Goal: Find specific page/section: Find specific page/section

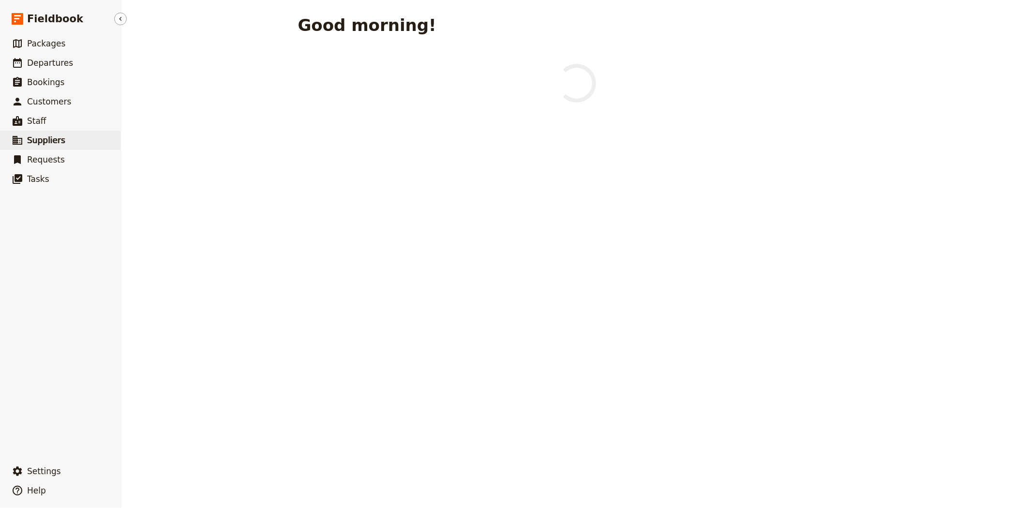
click at [40, 146] on span "Suppliers" at bounding box center [46, 141] width 38 height 12
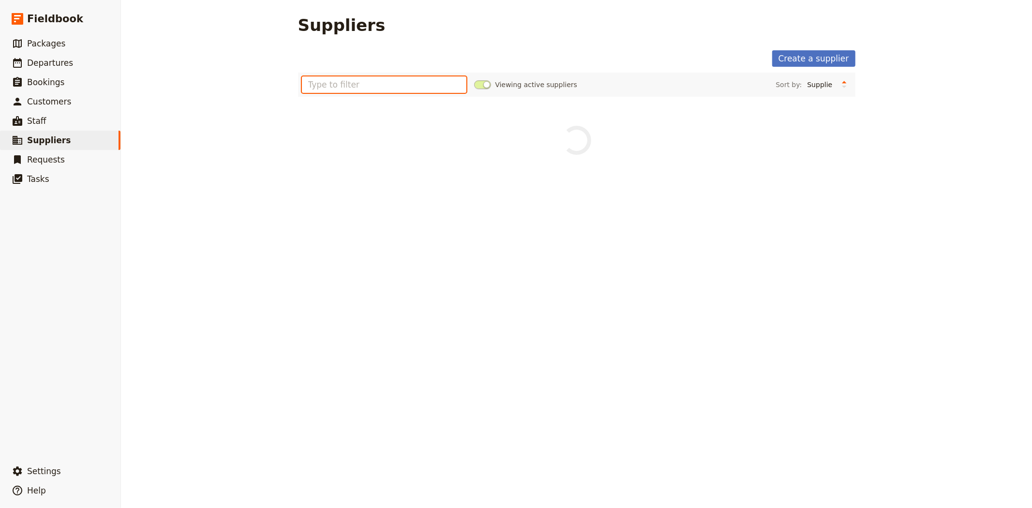
click at [348, 87] on input "text" at bounding box center [384, 84] width 165 height 16
type input "dro"
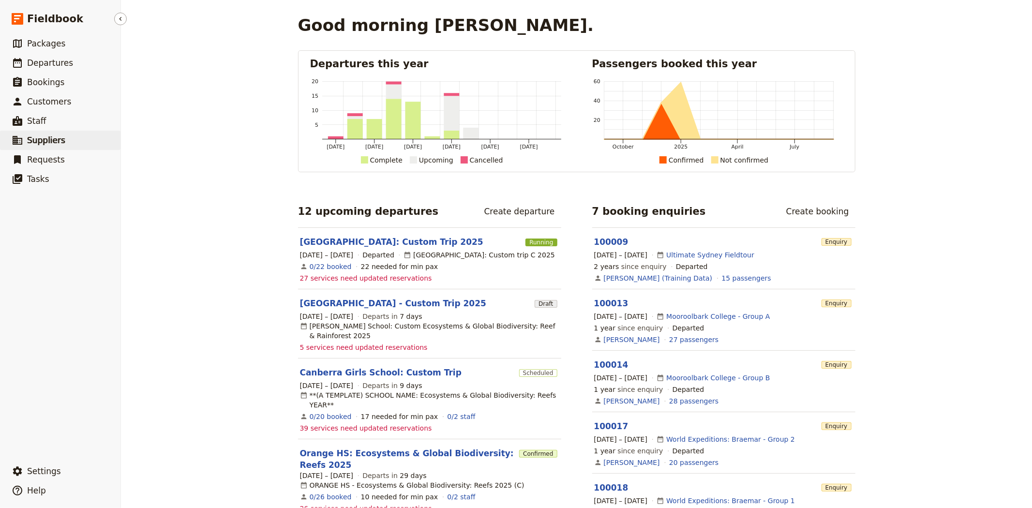
click at [73, 142] on link "​ Suppliers" at bounding box center [60, 140] width 121 height 19
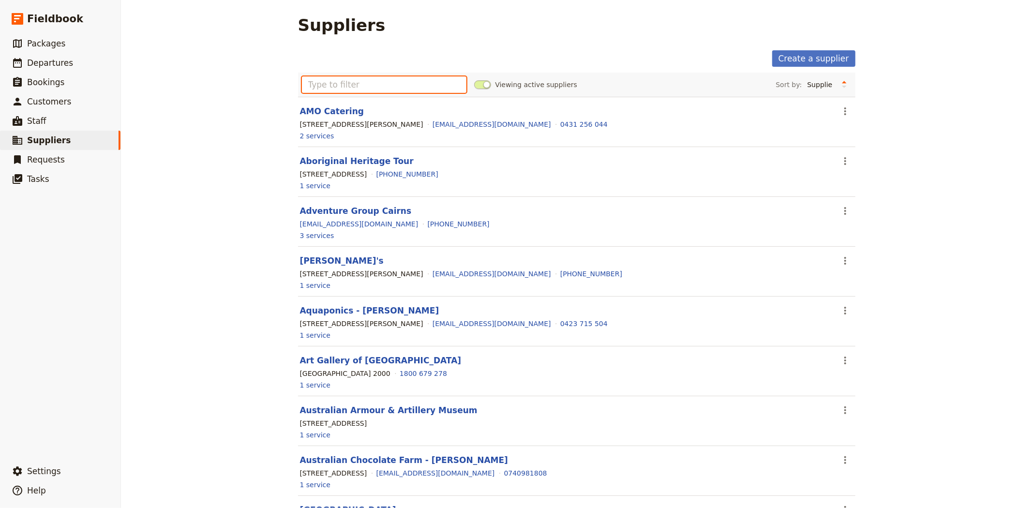
click at [359, 86] on input "text" at bounding box center [384, 84] width 165 height 16
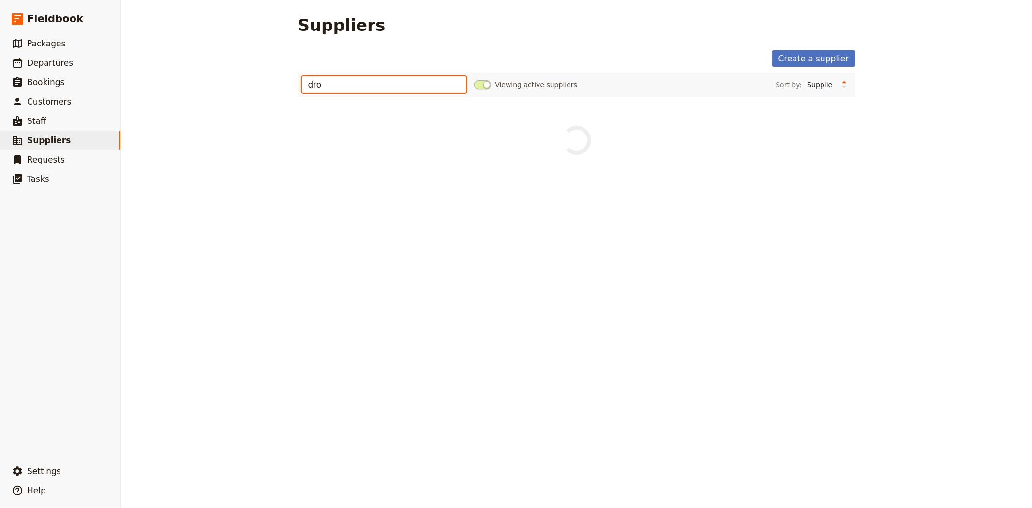
type input "dro"
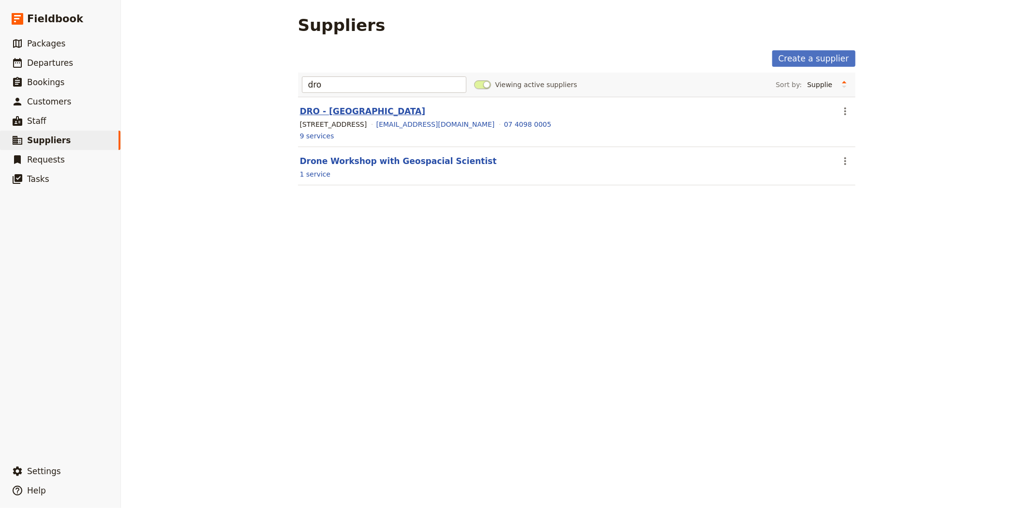
click at [365, 107] on link "DRO - [GEOGRAPHIC_DATA]" at bounding box center [363, 111] width 126 height 10
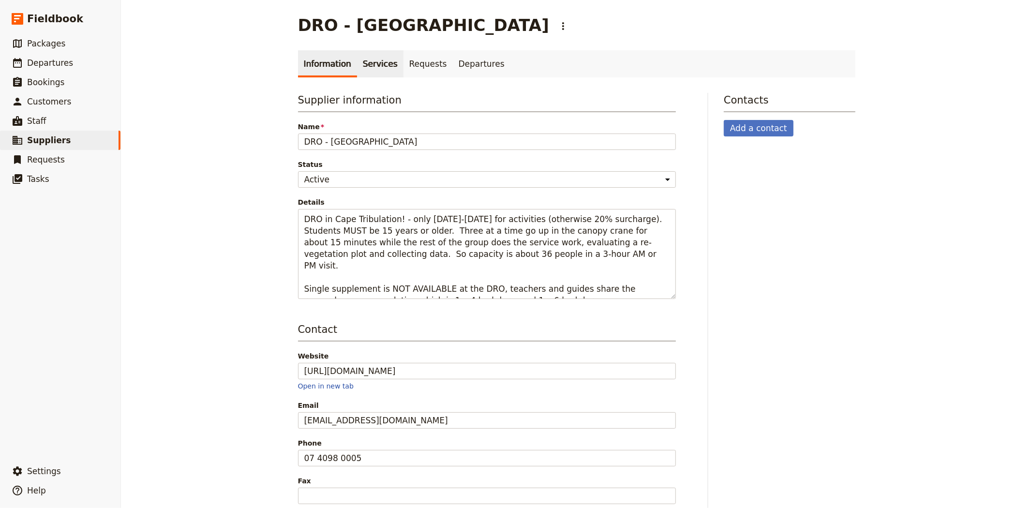
click at [362, 58] on link "Services" at bounding box center [380, 63] width 46 height 27
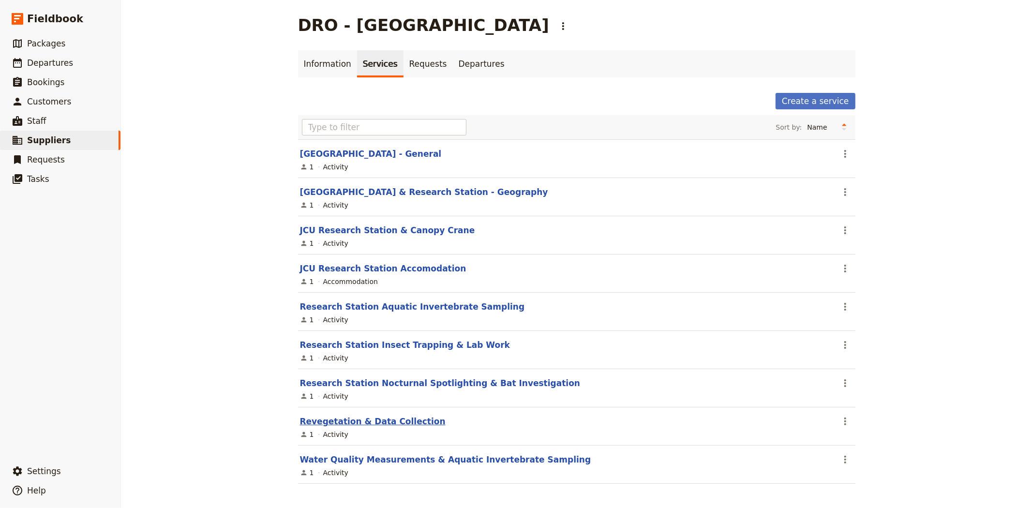
click at [395, 417] on link "Revegetation & Data Collection" at bounding box center [373, 422] width 146 height 10
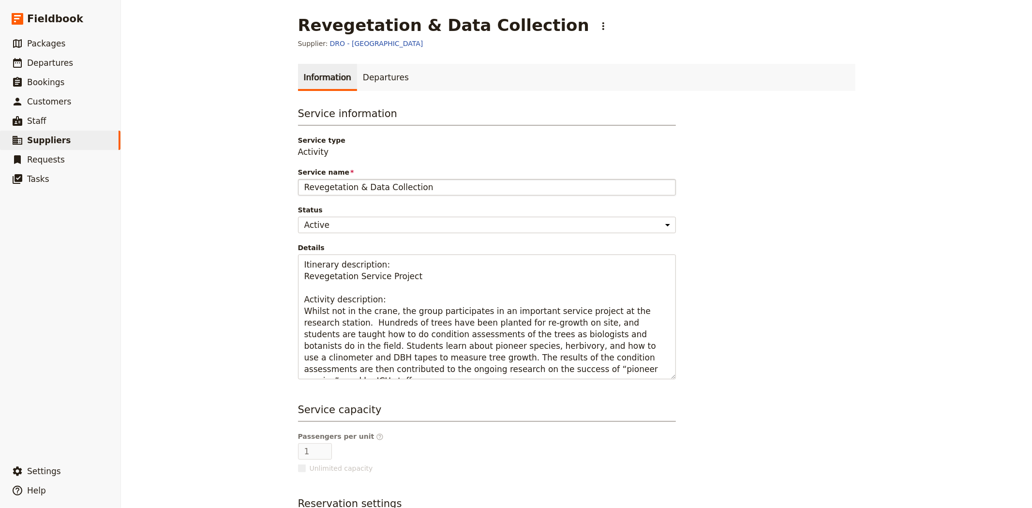
drag, startPoint x: 301, startPoint y: 191, endPoint x: 438, endPoint y: 187, distance: 137.5
click at [438, 187] on input "Revegetation & Data Collection" at bounding box center [487, 187] width 378 height 16
click at [210, 219] on div "Revegetation & Data Collection ​ Supplier: DRO - Daintree Rainforest Observator…" at bounding box center [576, 254] width 911 height 508
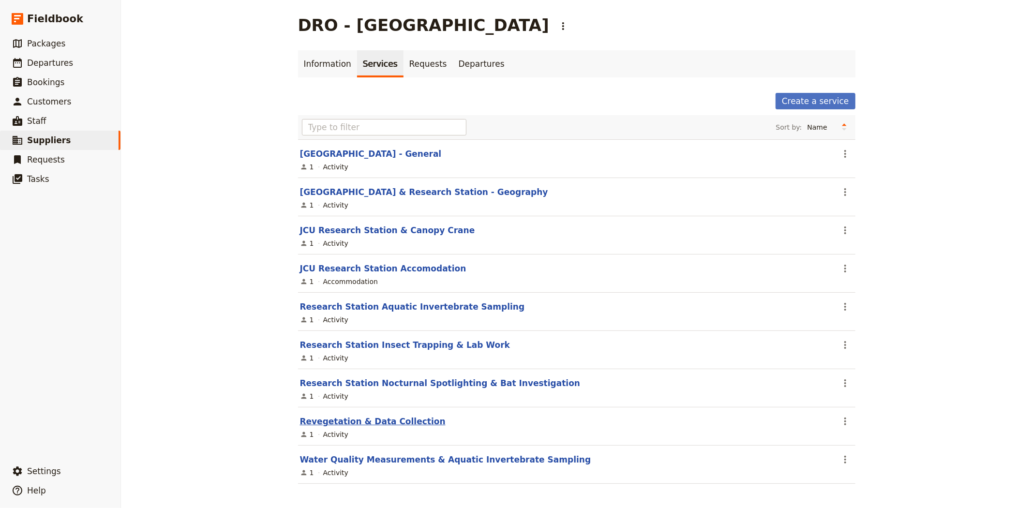
click at [349, 421] on link "Revegetation & Data Collection" at bounding box center [373, 422] width 146 height 10
click at [48, 62] on span "Departures" at bounding box center [50, 63] width 46 height 10
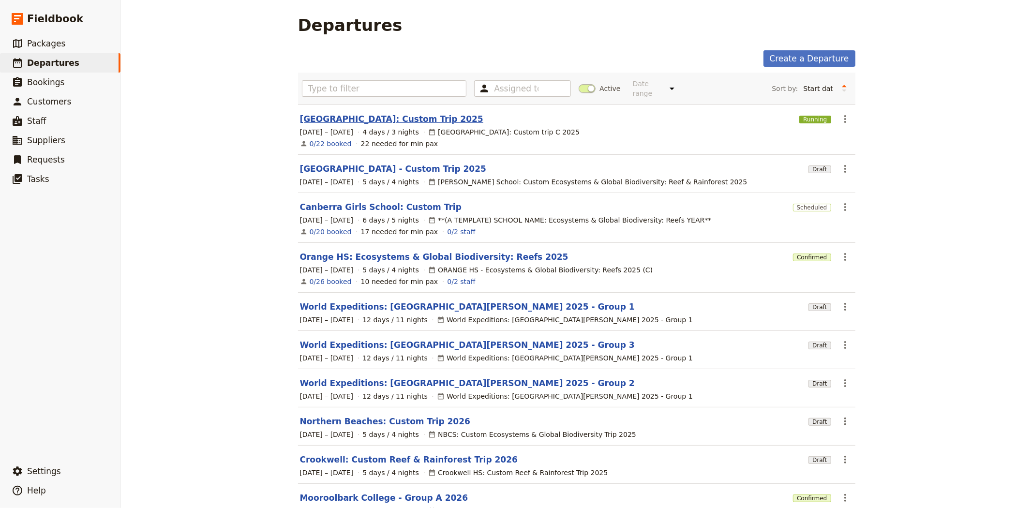
click at [337, 113] on link "[GEOGRAPHIC_DATA]: Custom Trip 2025" at bounding box center [391, 119] width 183 height 12
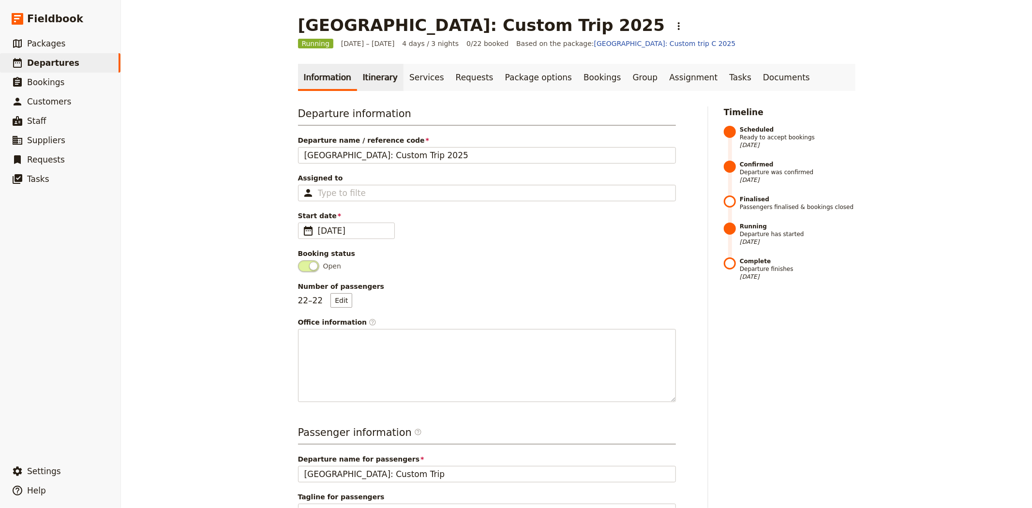
click at [370, 80] on link "Itinerary" at bounding box center [380, 77] width 46 height 27
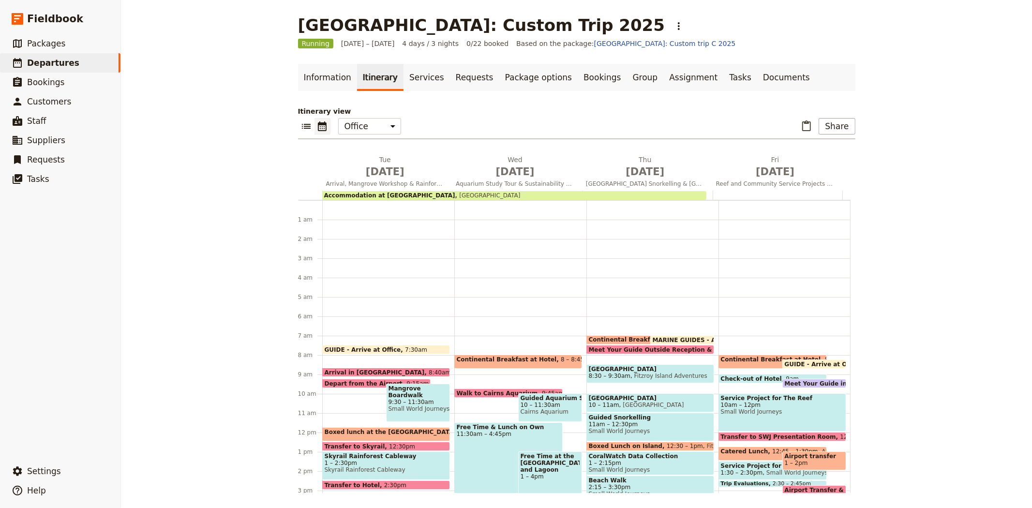
scroll to position [126, 0]
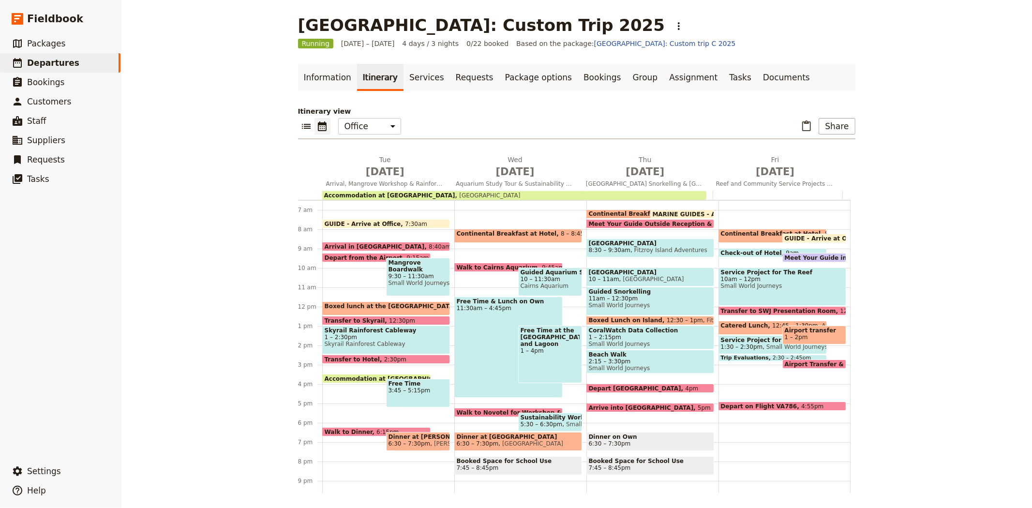
click at [739, 308] on span "Transfer to SWJ Presentation Room" at bounding box center [781, 311] width 120 height 6
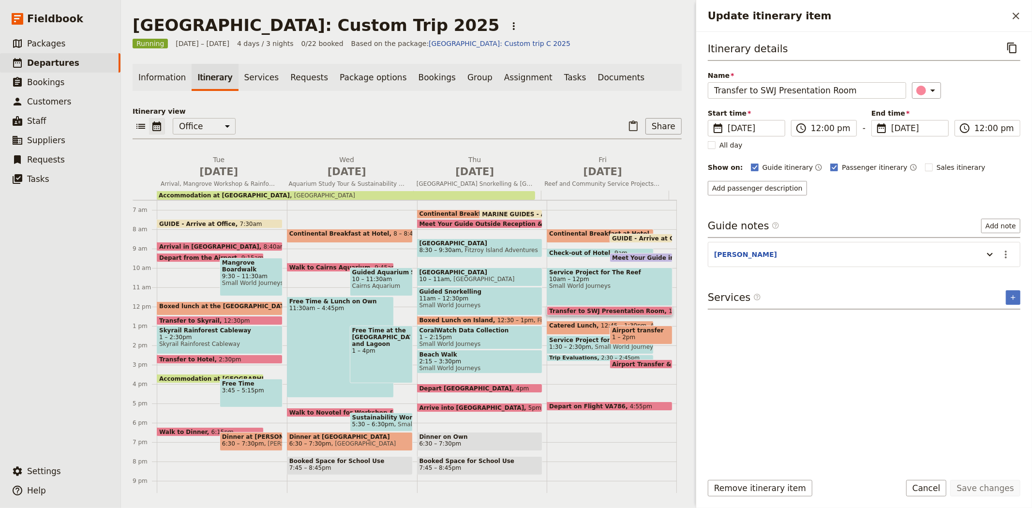
click at [556, 325] on span "Catered Lunch" at bounding box center [575, 325] width 52 height 7
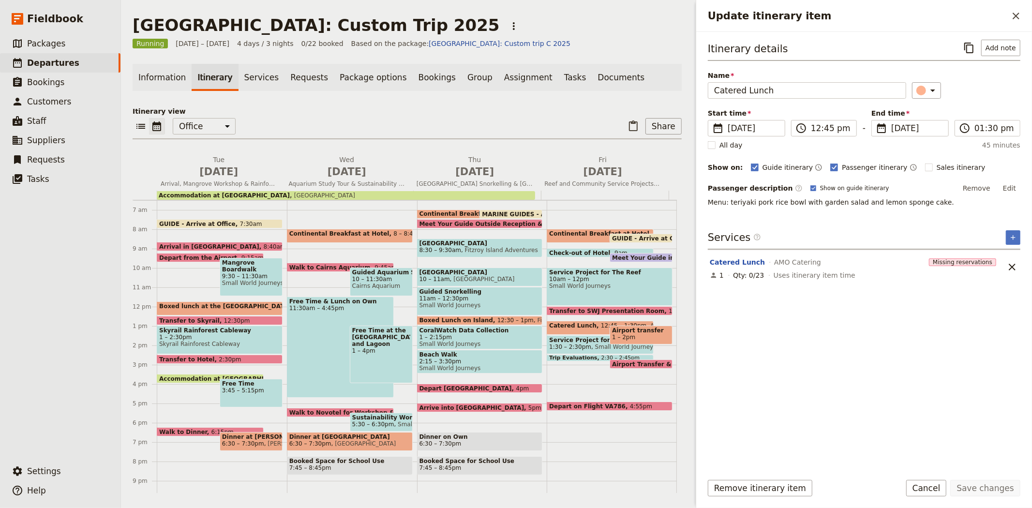
click at [547, 102] on div "Information Itinerary Services Requests Package options Bookings Group Assignme…" at bounding box center [407, 278] width 549 height 429
